Goal: Use online tool/utility: Use online tool/utility

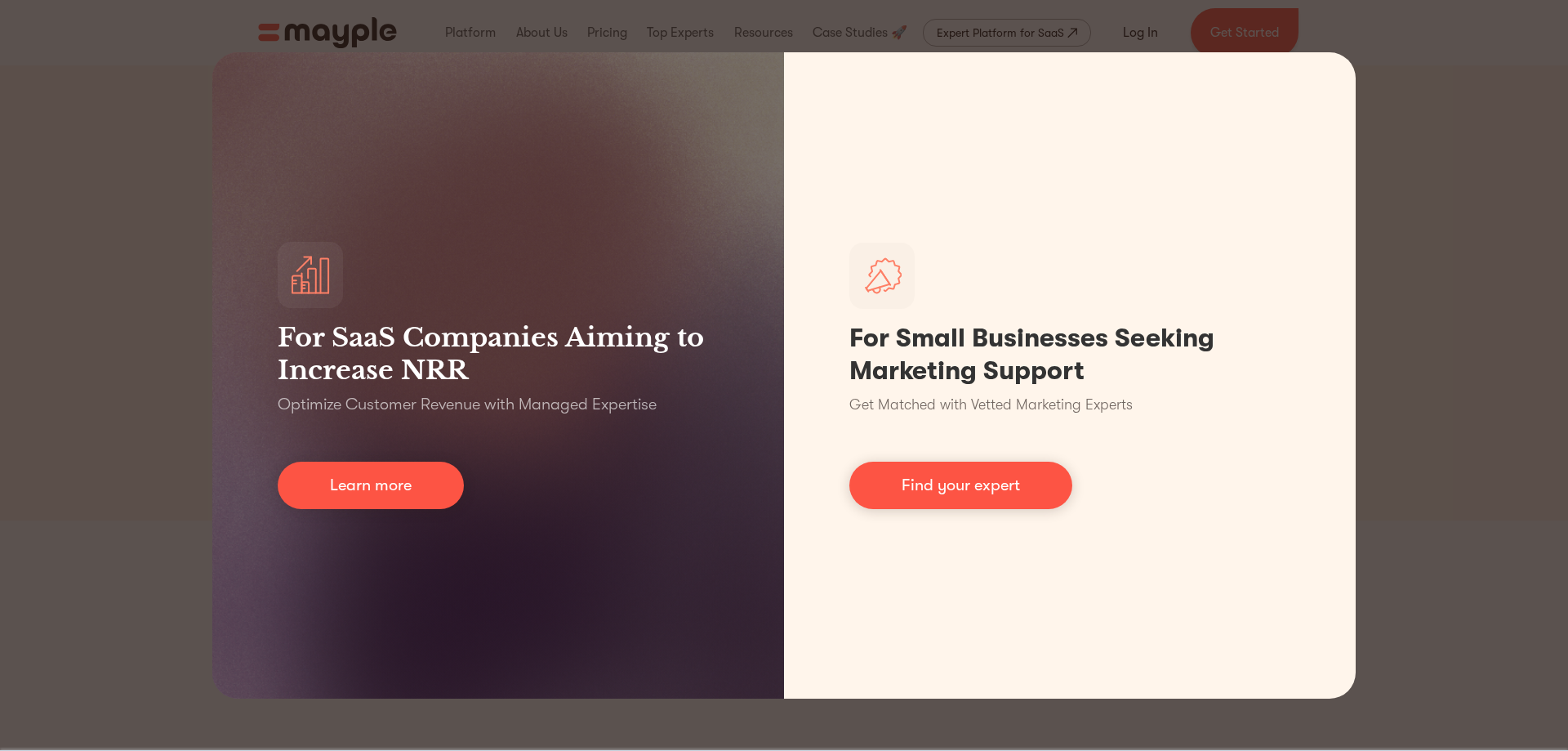
click at [1543, 374] on div "For SaaS Companies Aiming to Increase NRR Optimize Customer Revenue with Manage…" at bounding box center [784, 375] width 1568 height 751
click at [1415, 251] on div "For SaaS Companies Aiming to Increase NRR Optimize Customer Revenue with Manage…" at bounding box center [784, 375] width 1568 height 751
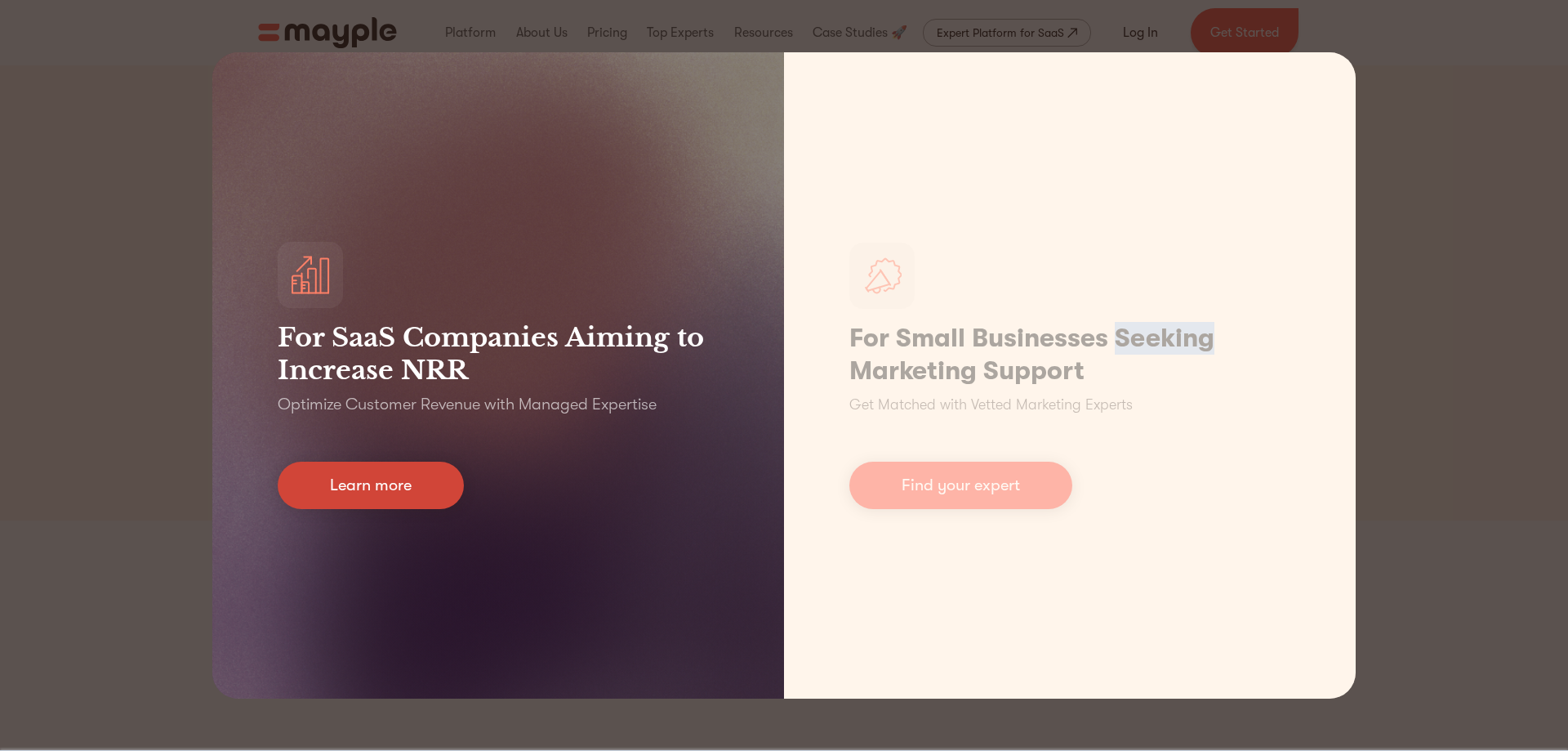
click at [404, 489] on link "Learn more" at bounding box center [371, 485] width 186 height 47
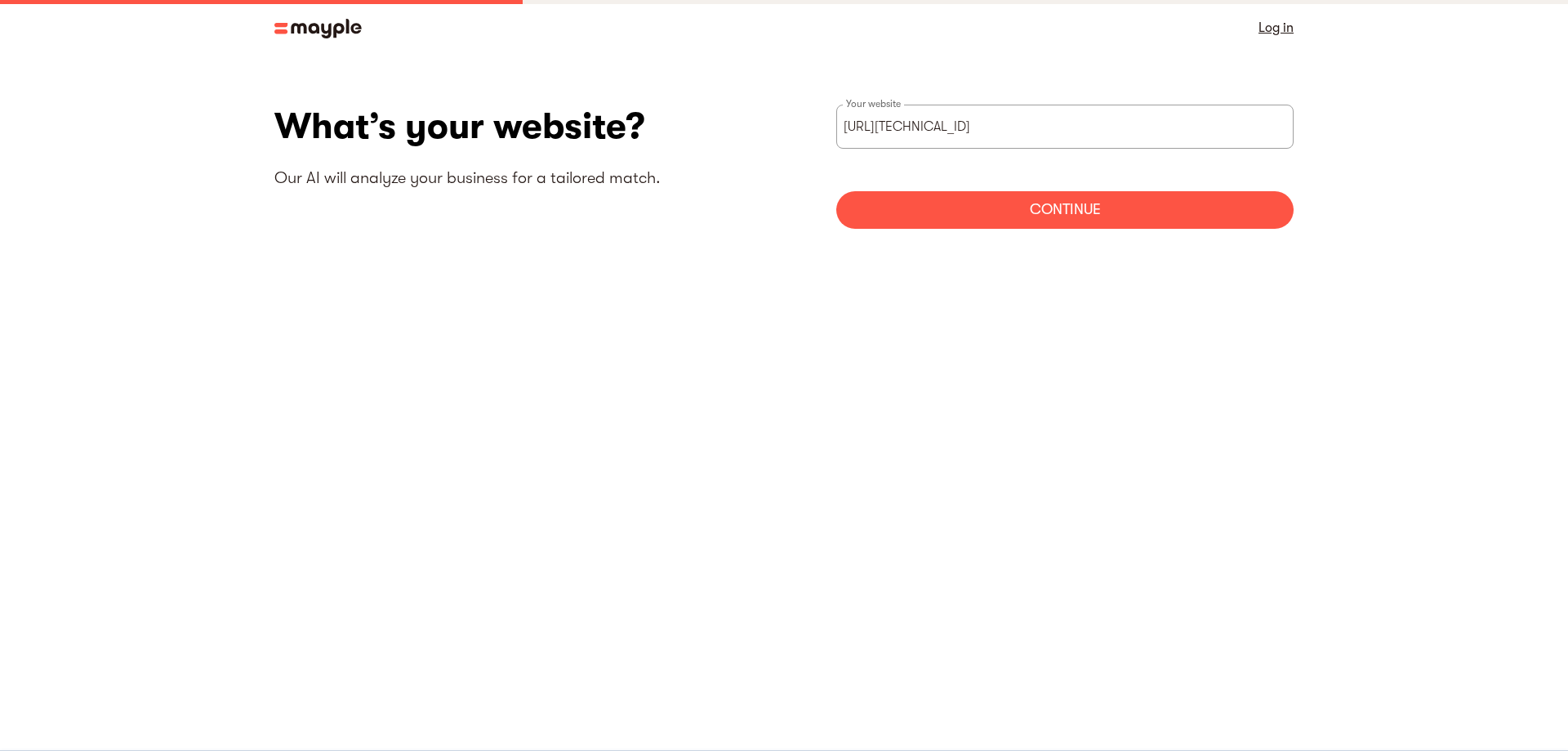
click at [873, 131] on input "[URL][TECHNICAL_ID]" at bounding box center [1065, 126] width 458 height 44
drag, startPoint x: 211, startPoint y: 503, endPoint x: 452, endPoint y: 461, distance: 244.6
click at [217, 503] on body "By continuing to use this site you agree to our Cookie Policy Got it Log in Wha…" at bounding box center [784, 375] width 1568 height 751
click at [1015, 133] on input "https://169.254.169.254" at bounding box center [1065, 126] width 458 height 44
paste input "bit.ly/3WyuniQ"
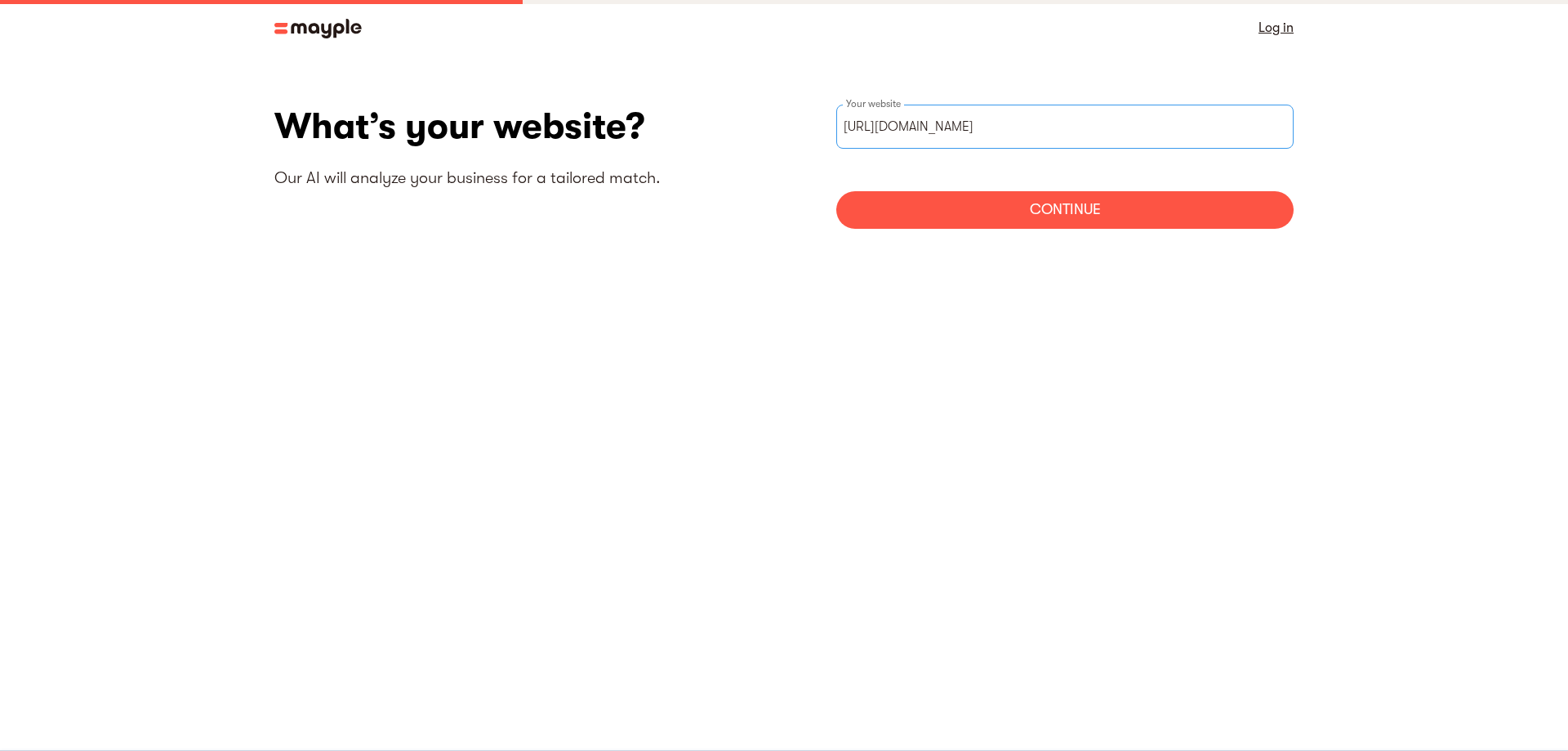
type input "https://bit.ly/3WyuniQ"
click at [1000, 223] on div "Continue" at bounding box center [1065, 209] width 458 height 37
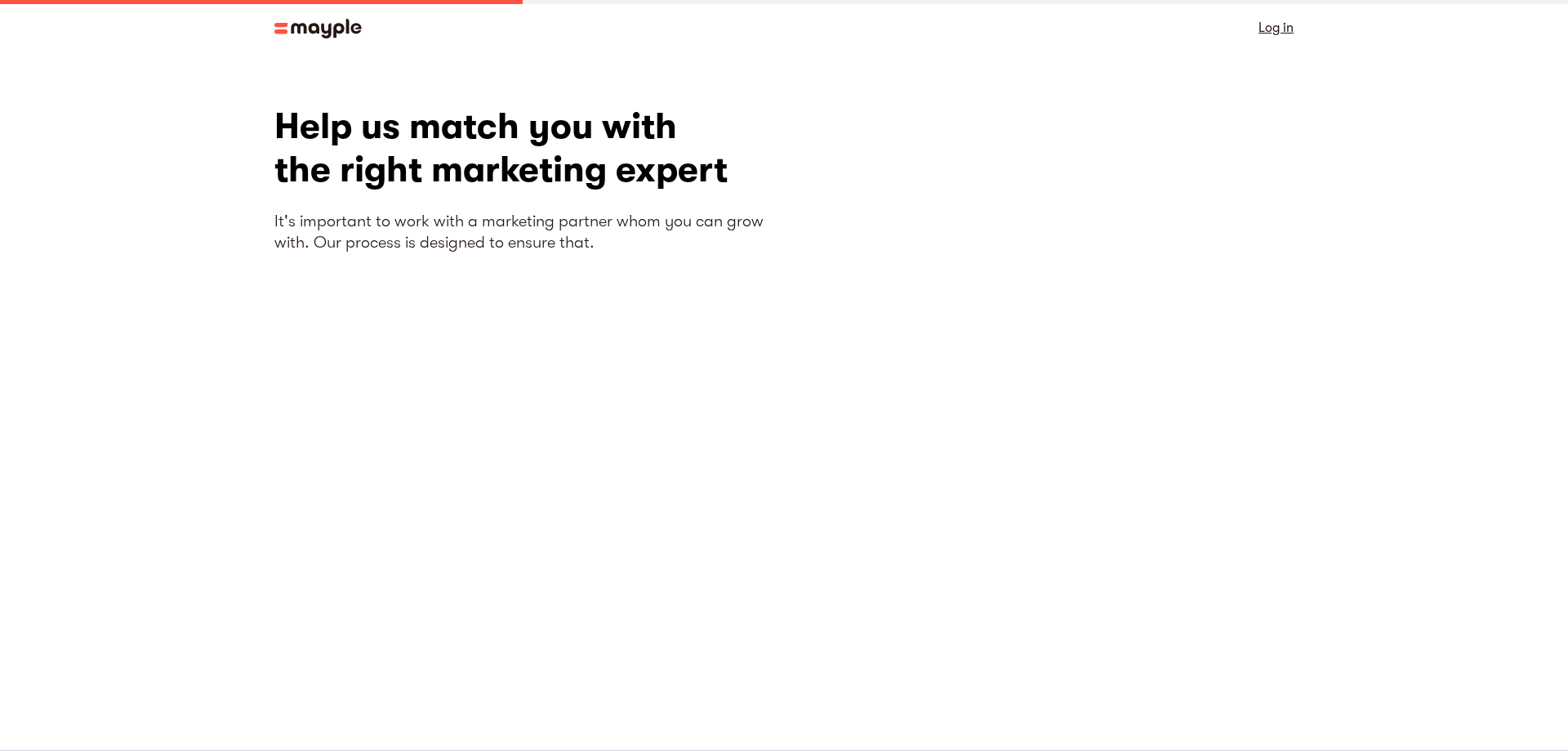
click at [1493, 286] on section "What’s your website? Our AI will analyze your business for a tailored match. ht…" at bounding box center [784, 358] width 1568 height 605
click at [1275, 37] on link "Log in" at bounding box center [1276, 28] width 35 height 23
